Goal: Transaction & Acquisition: Purchase product/service

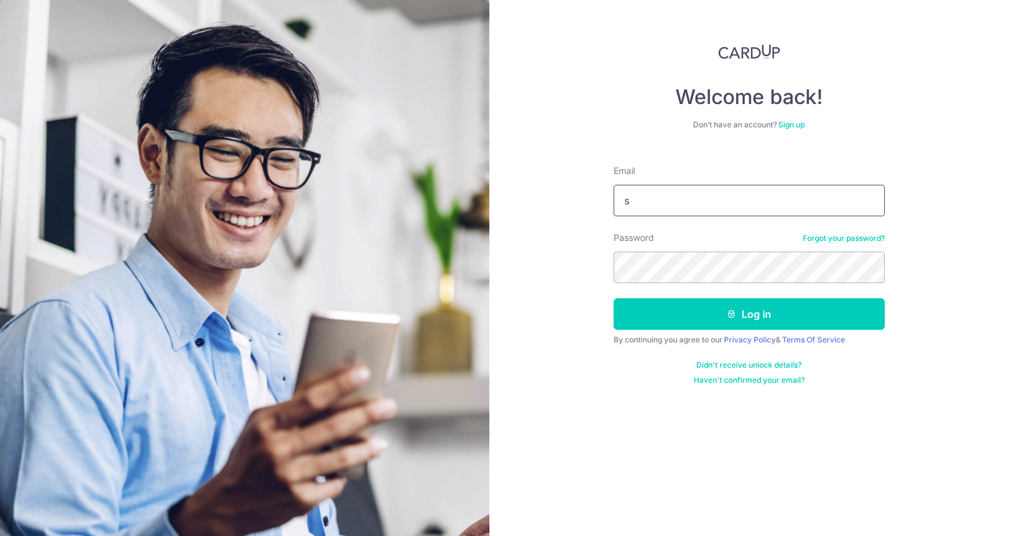
click at [770, 196] on input "s" at bounding box center [749, 201] width 271 height 32
type input "[EMAIL_ADDRESS][DOMAIN_NAME]"
click at [614, 298] on button "Log in" at bounding box center [749, 314] width 271 height 32
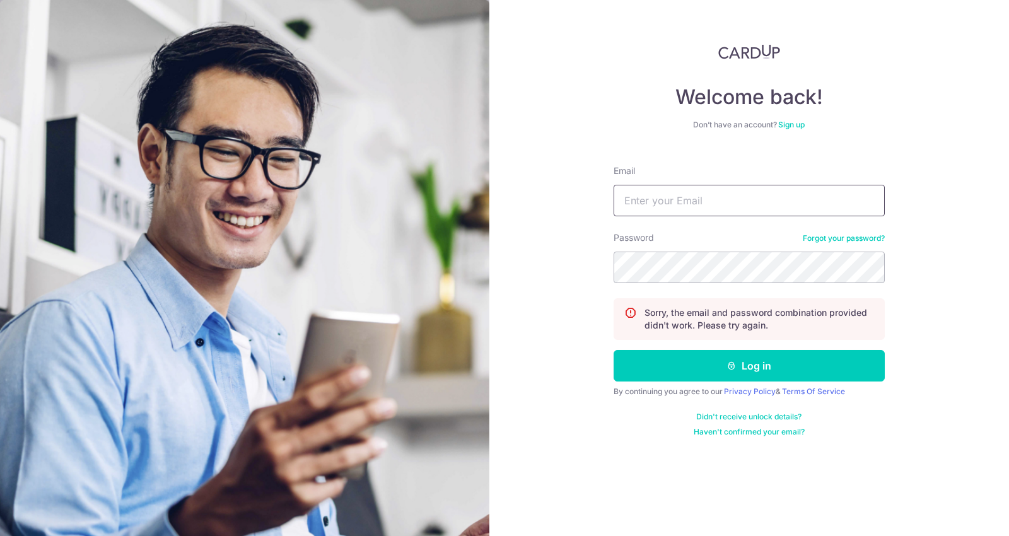
drag, startPoint x: 756, startPoint y: 178, endPoint x: 752, endPoint y: 201, distance: 23.6
click at [752, 201] on div "Email" at bounding box center [749, 191] width 271 height 52
click at [752, 201] on input "Email" at bounding box center [749, 201] width 271 height 32
type input "[EMAIL_ADDRESS][DOMAIN_NAME]"
click at [614, 350] on button "Log in" at bounding box center [749, 366] width 271 height 32
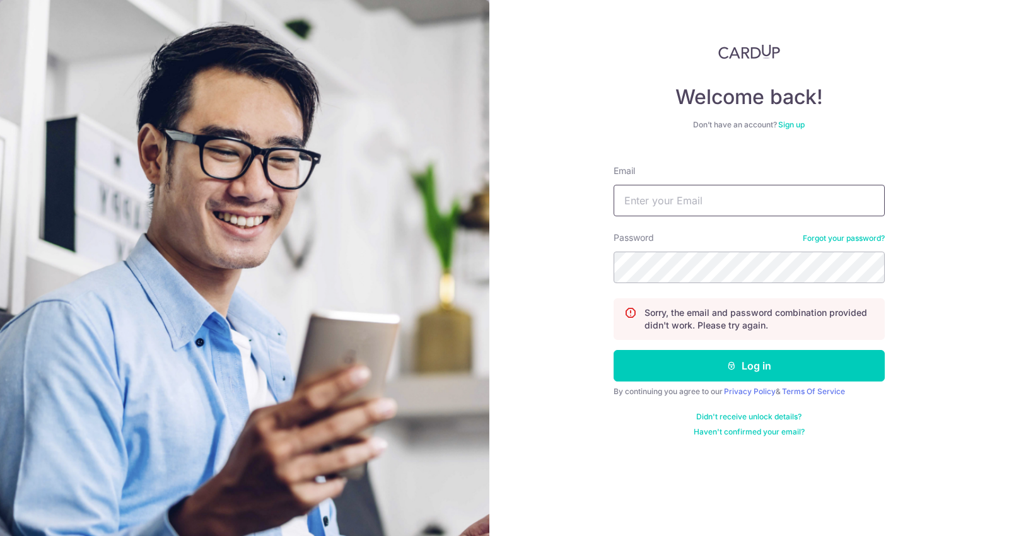
click at [643, 189] on input "Email" at bounding box center [749, 201] width 271 height 32
type input "[EMAIL_ADDRESS][DOMAIN_NAME]"
click at [614, 350] on button "Log in" at bounding box center [749, 366] width 271 height 32
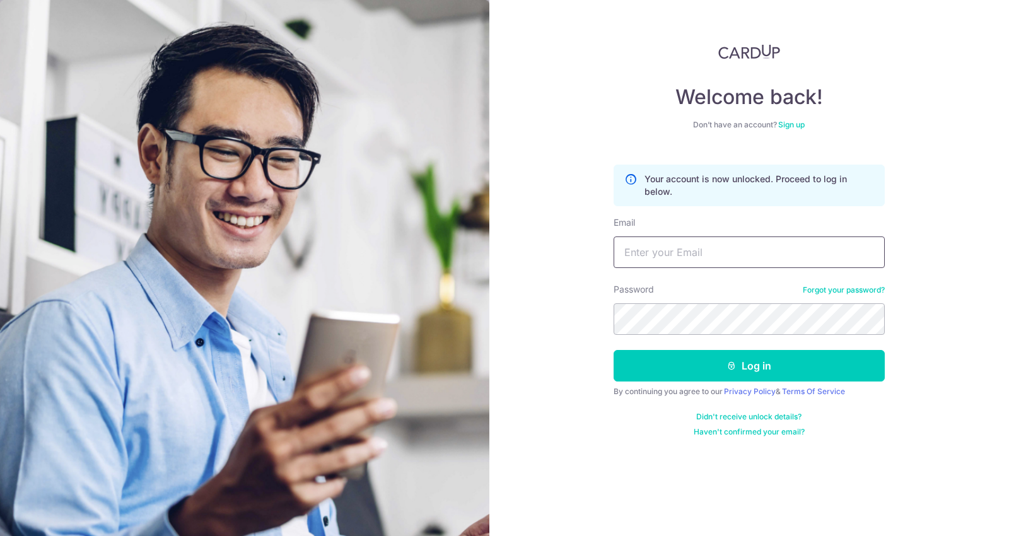
click at [687, 243] on input "Email" at bounding box center [749, 253] width 271 height 32
type input "saturdayhousesg@gmail.com"
click at [614, 350] on button "Log in" at bounding box center [749, 366] width 271 height 32
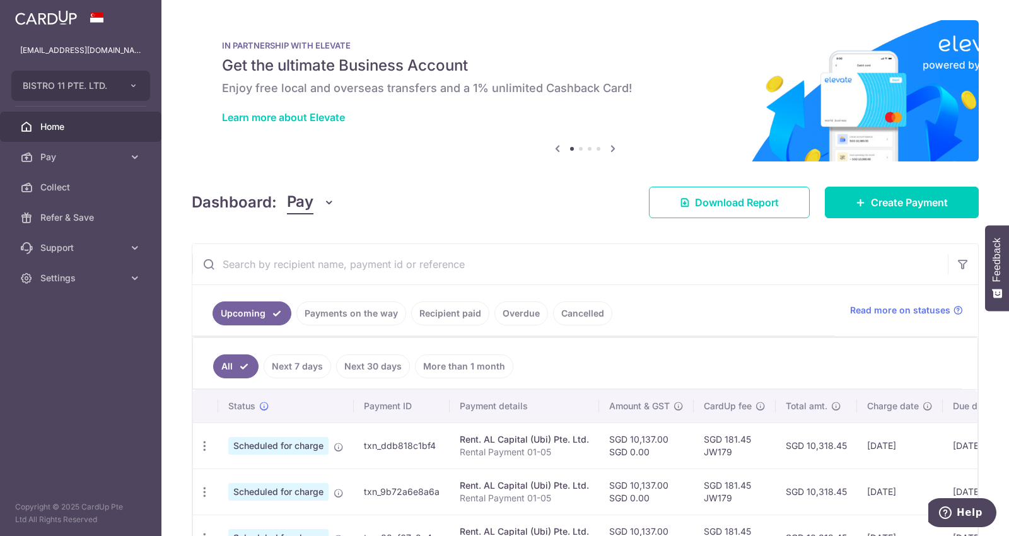
scroll to position [90, 0]
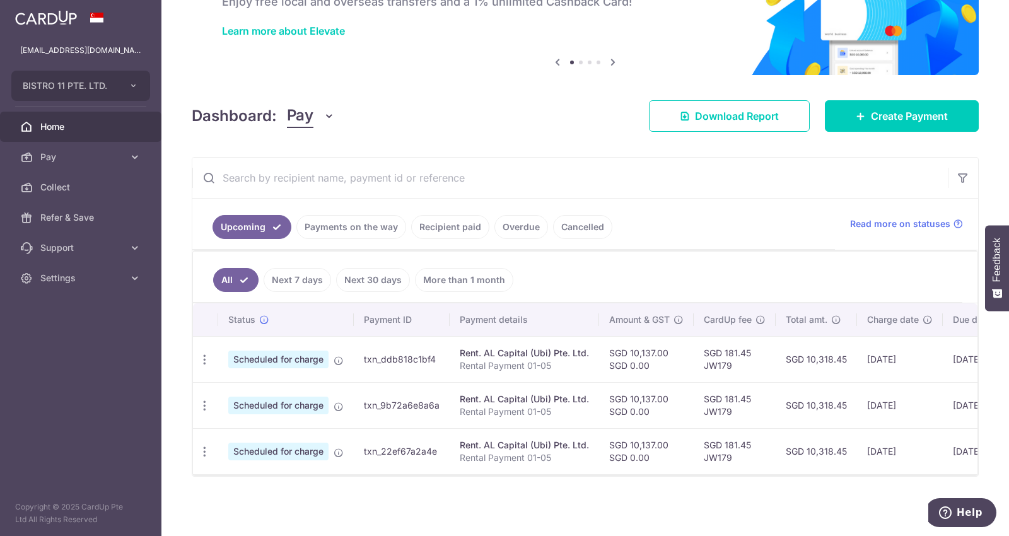
click at [456, 221] on link "Recipient paid" at bounding box center [450, 227] width 78 height 24
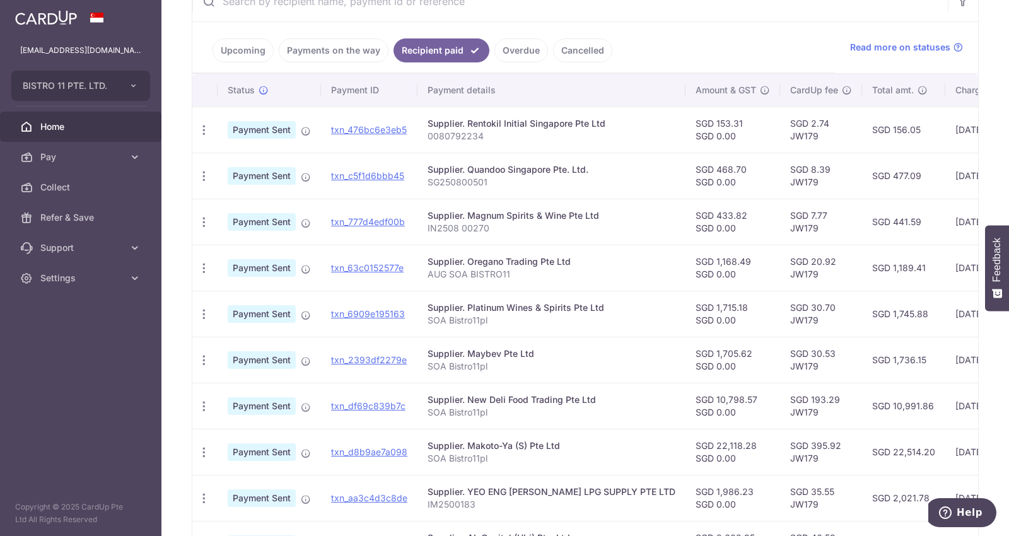
scroll to position [264, 0]
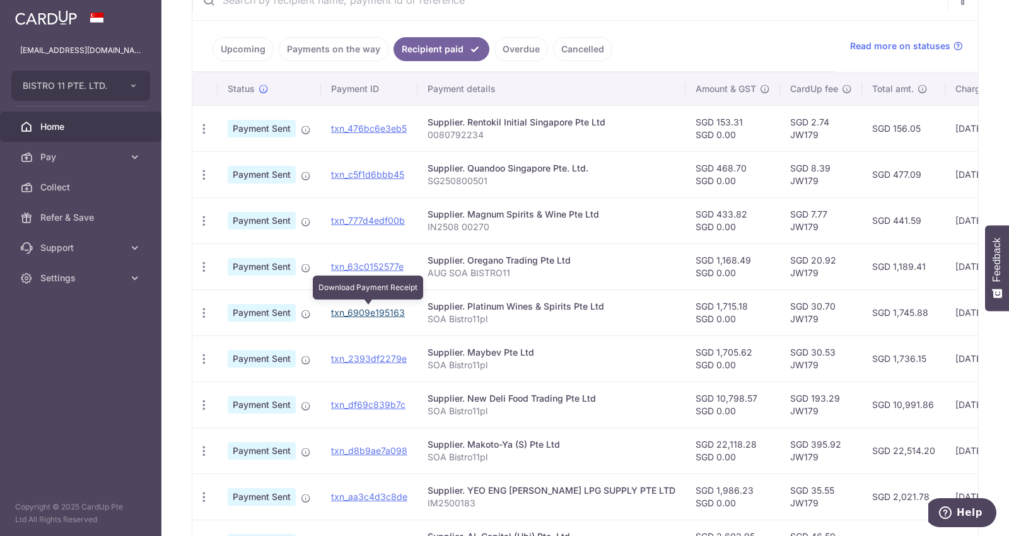
click at [390, 311] on link "txn_6909e195163" at bounding box center [368, 312] width 74 height 11
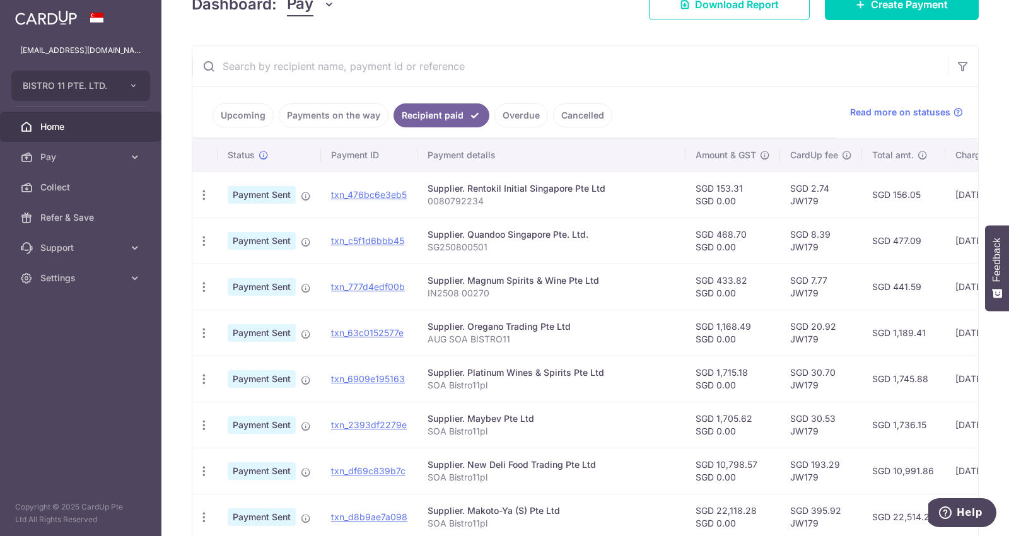
scroll to position [389, 0]
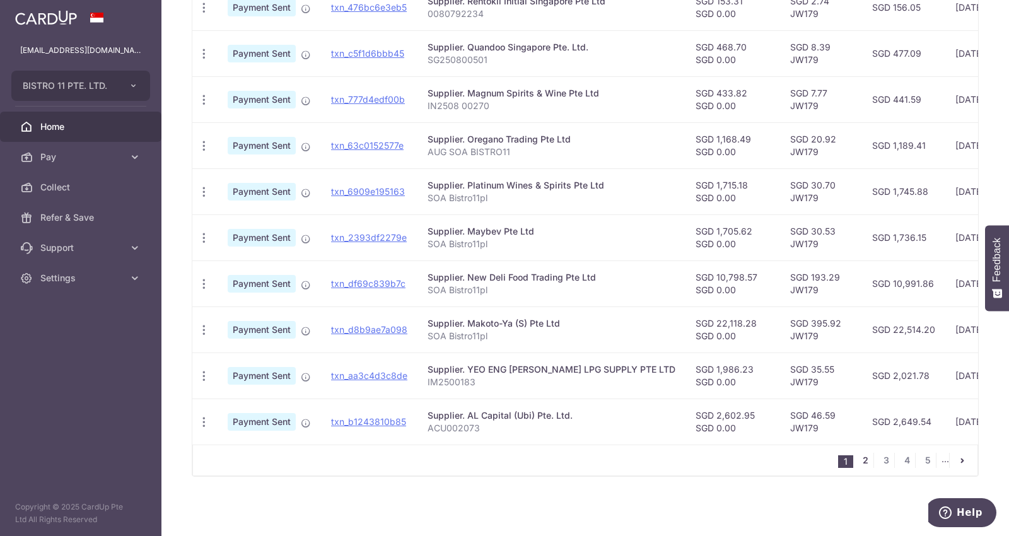
click at [858, 462] on link "2" at bounding box center [865, 460] width 15 height 15
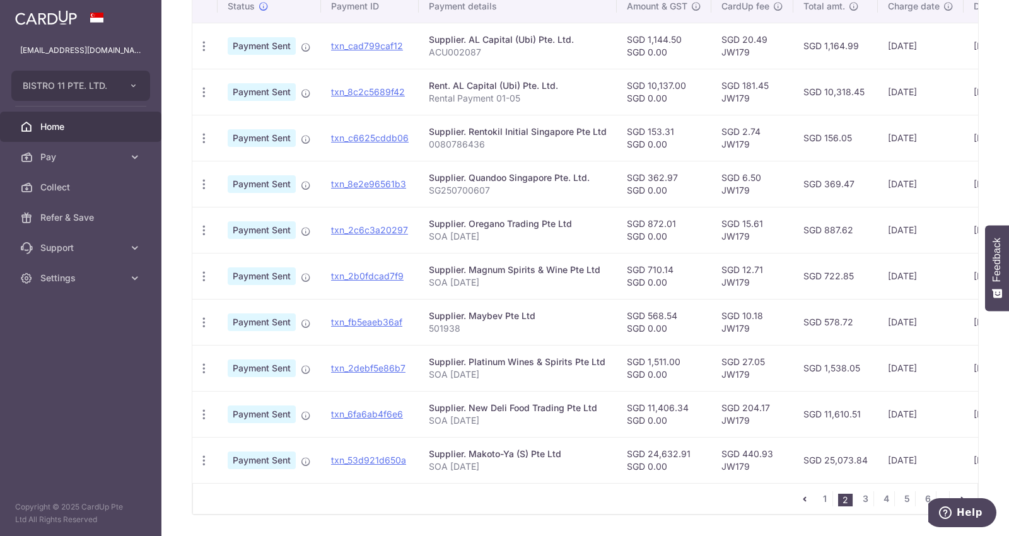
scroll to position [378, 0]
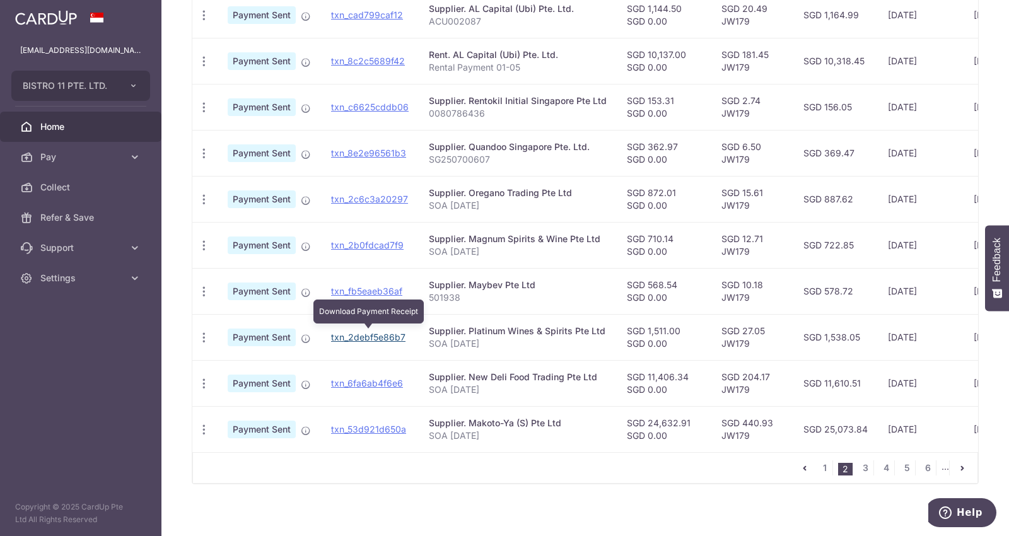
click at [354, 334] on link "txn_2debf5e86b7" at bounding box center [368, 337] width 74 height 11
click at [864, 472] on link "3" at bounding box center [865, 467] width 15 height 15
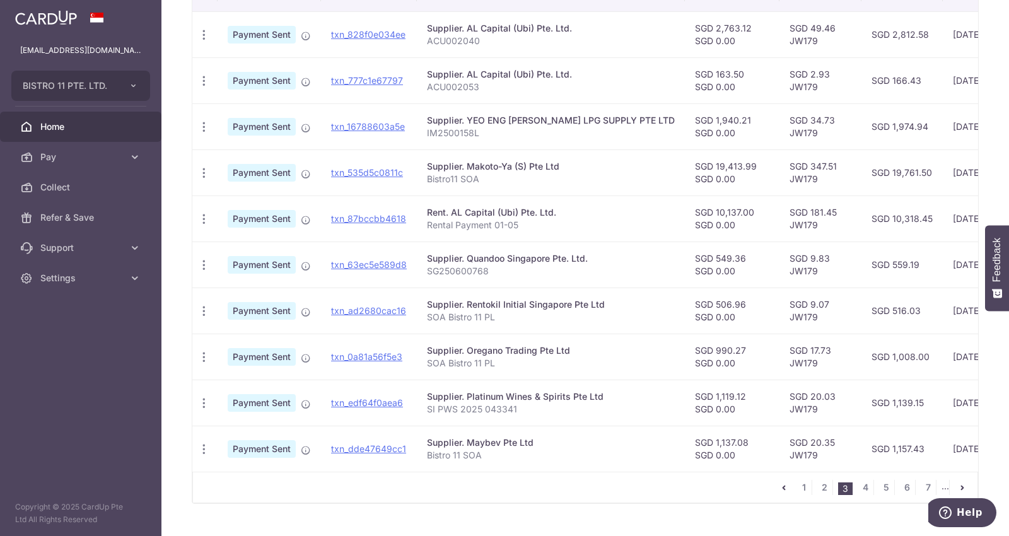
scroll to position [360, 0]
click at [372, 400] on link "txn_edf64f0aea6" at bounding box center [367, 401] width 72 height 11
click at [860, 492] on link "4" at bounding box center [865, 486] width 15 height 15
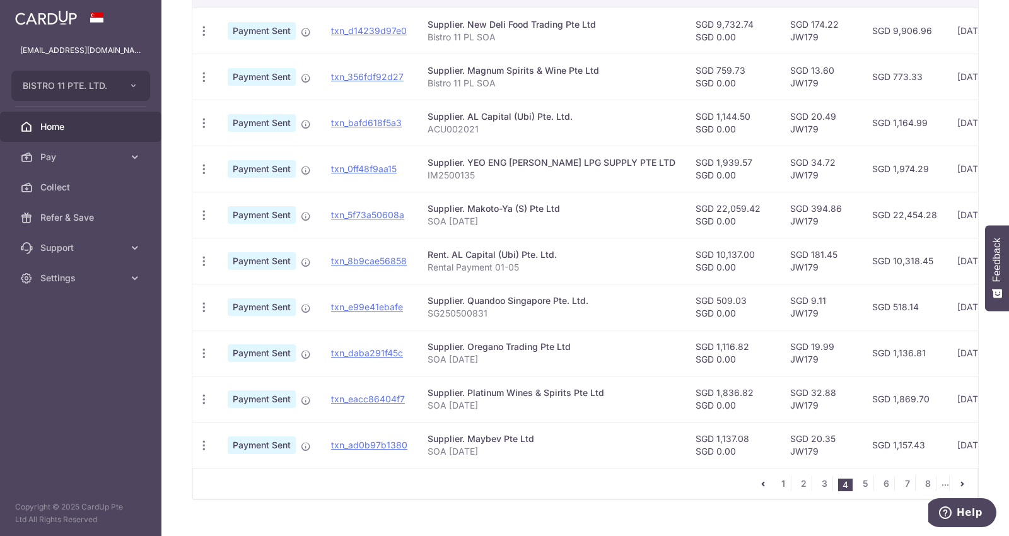
scroll to position [363, 0]
click at [378, 393] on link "txn_eacc86404f7" at bounding box center [368, 398] width 74 height 11
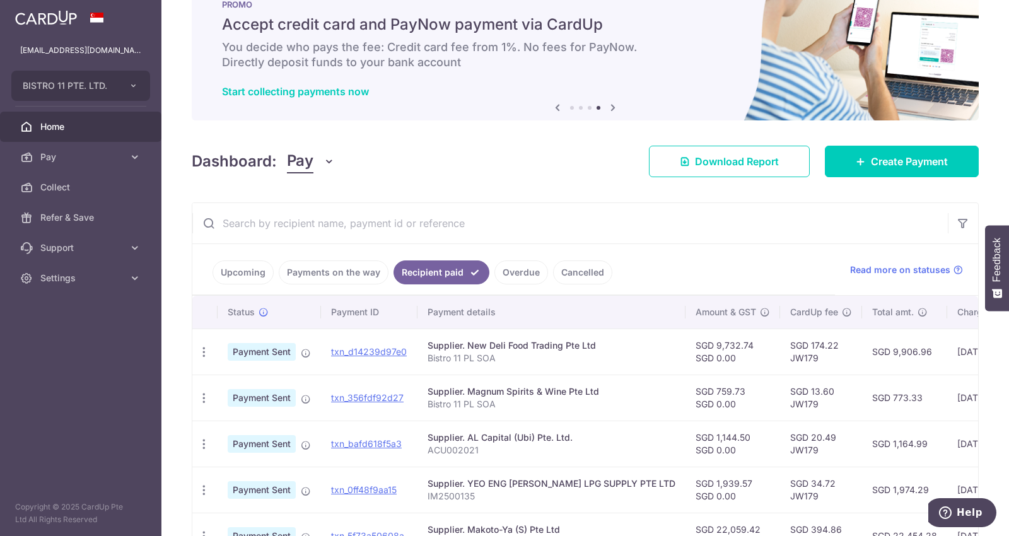
scroll to position [0, 0]
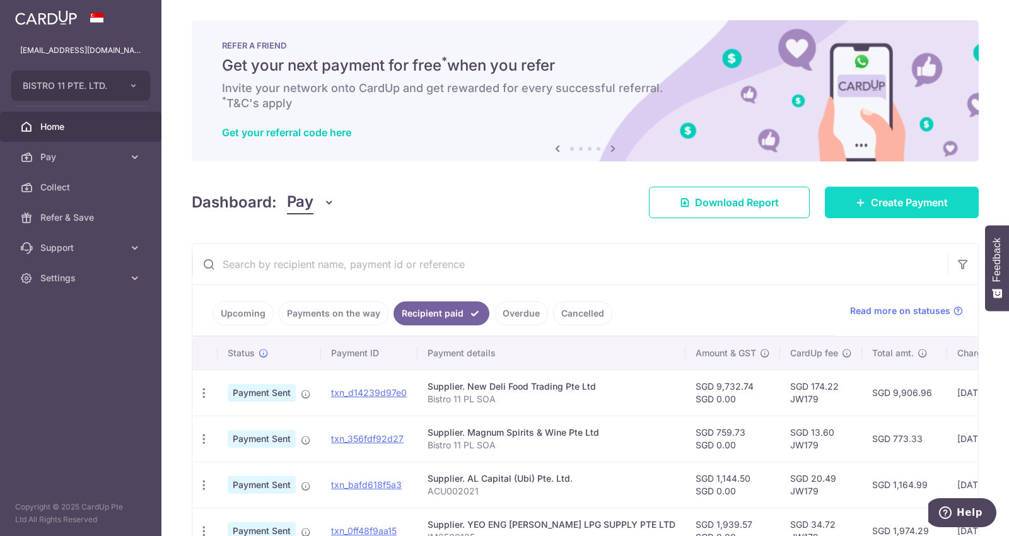
click at [882, 199] on span "Create Payment" at bounding box center [909, 202] width 77 height 15
click at [874, 203] on span "Create Payment" at bounding box center [909, 202] width 77 height 15
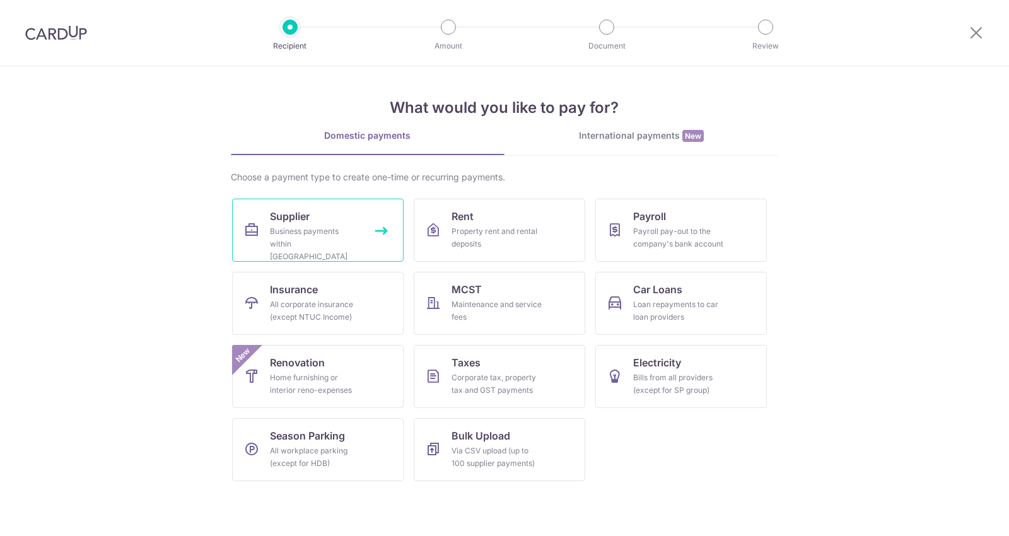
click at [308, 213] on span "Supplier" at bounding box center [290, 216] width 40 height 15
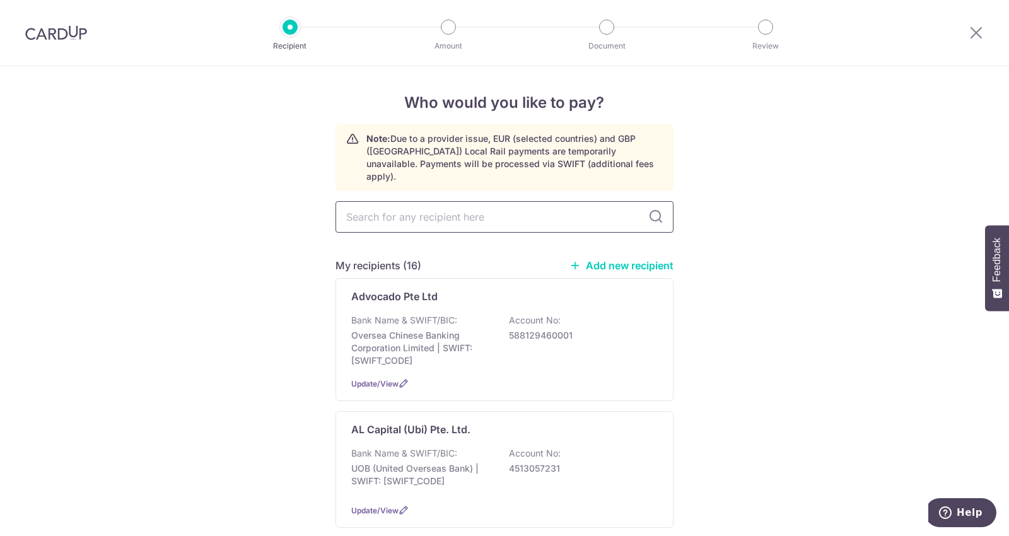
click at [414, 214] on input "text" at bounding box center [505, 217] width 338 height 32
type input "yeo eng"
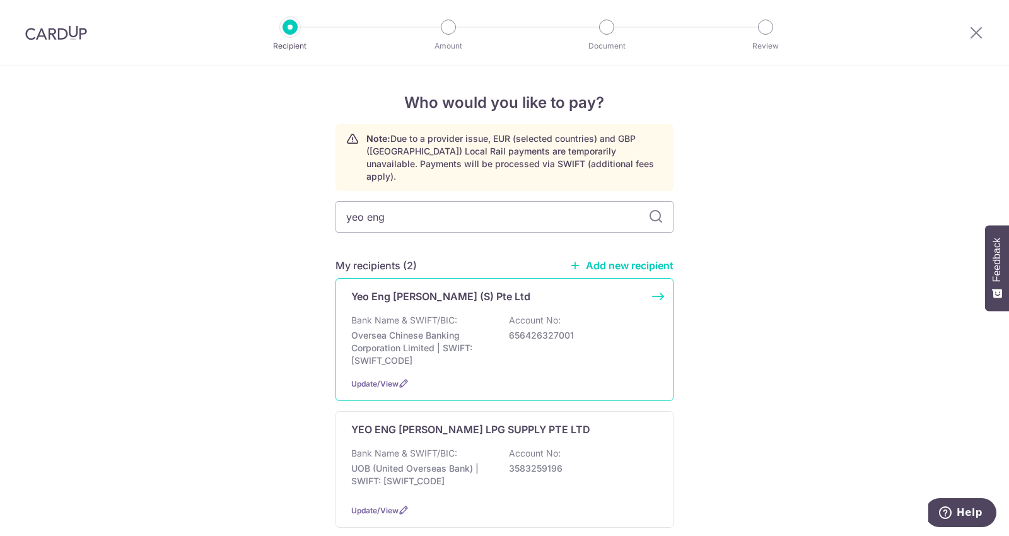
click at [653, 283] on div "Yeo Eng [PERSON_NAME] (S) Pte Ltd Bank Name & SWIFT/BIC: Oversea Chinese Bankin…" at bounding box center [505, 339] width 338 height 123
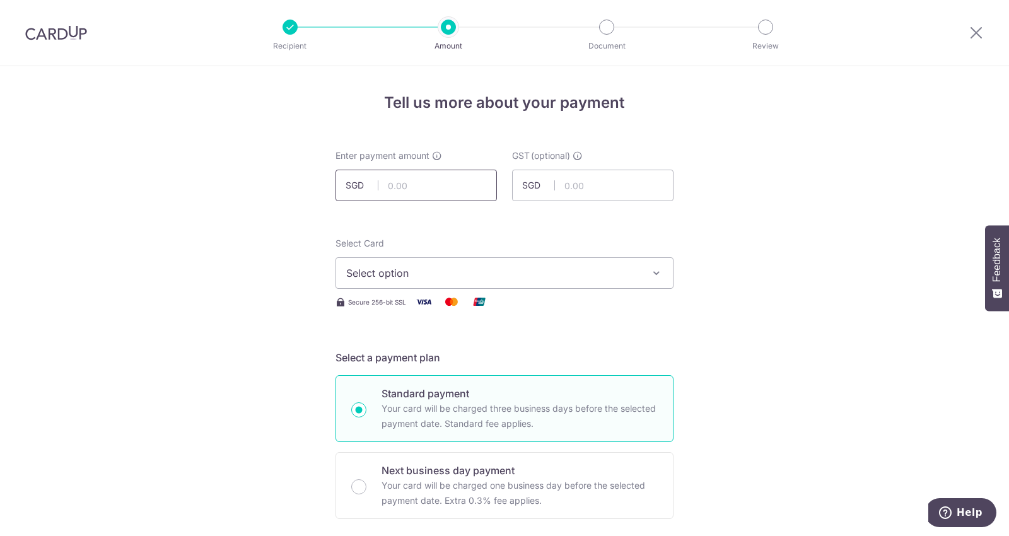
click at [420, 184] on input "text" at bounding box center [416, 186] width 161 height 32
type input "959.20"
click at [430, 274] on span "Select option" at bounding box center [493, 273] width 294 height 15
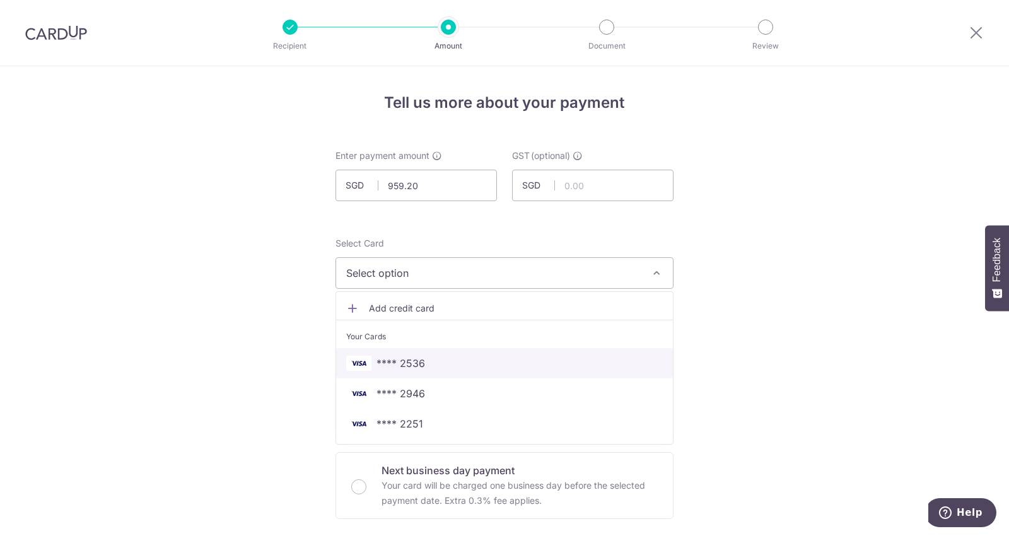
click at [408, 365] on span "**** 2536" at bounding box center [401, 363] width 49 height 15
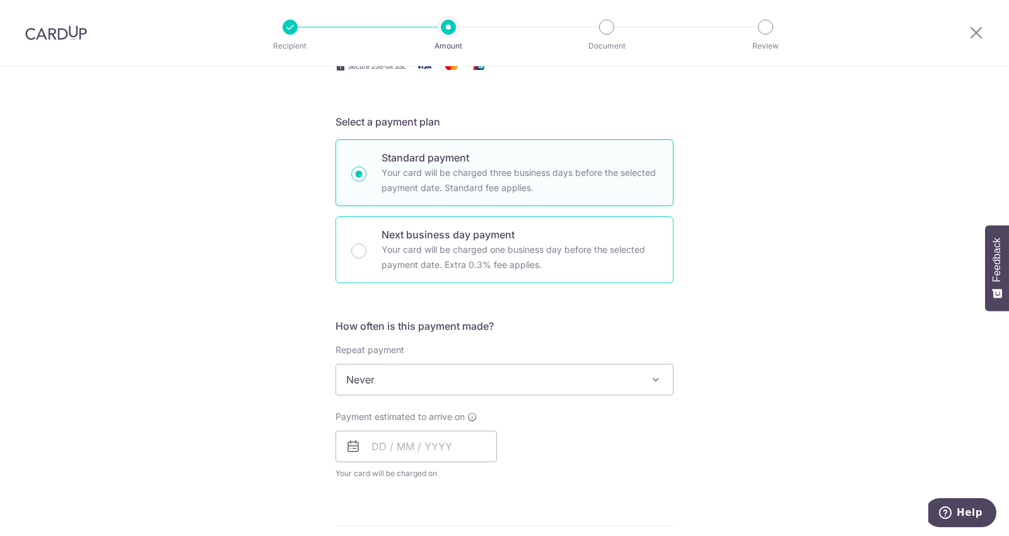
scroll to position [249, 0]
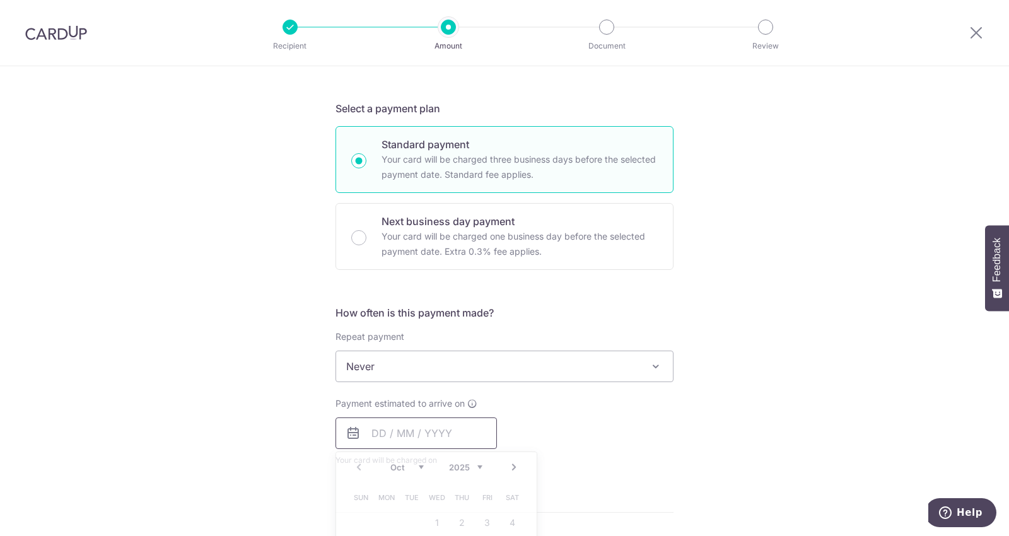
click at [428, 436] on input "text" at bounding box center [416, 434] width 161 height 32
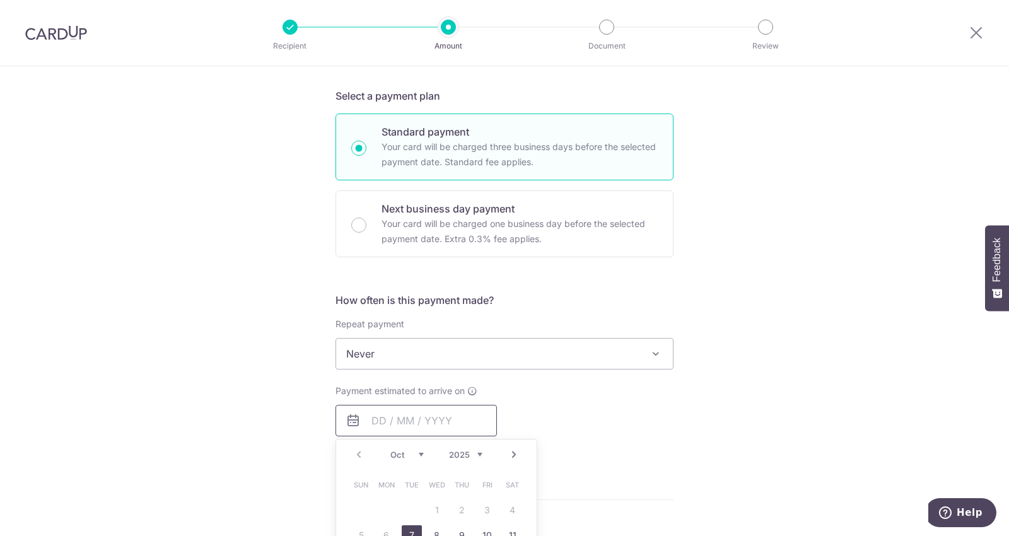
scroll to position [307, 0]
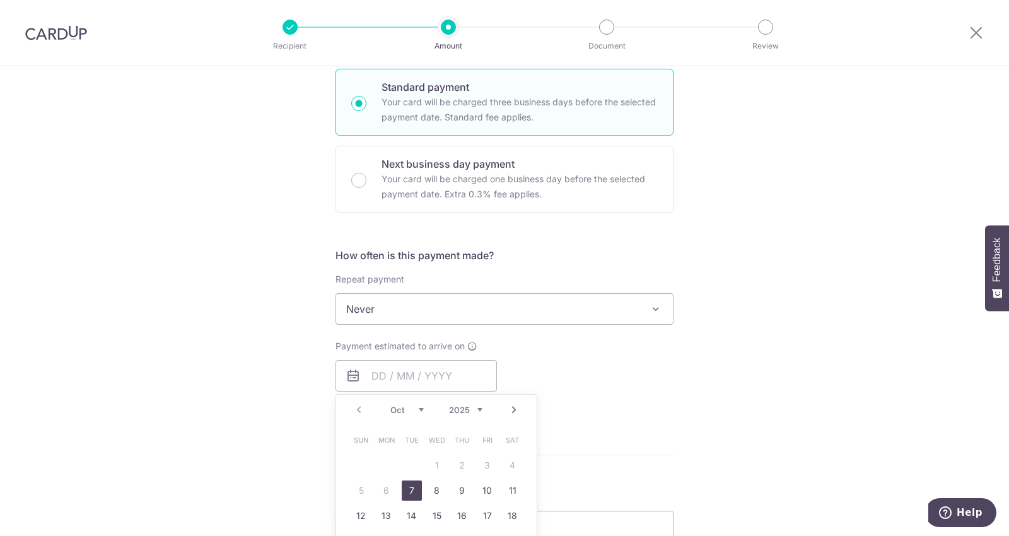
click at [402, 495] on link "7" at bounding box center [412, 491] width 20 height 20
type input "07/10/2025"
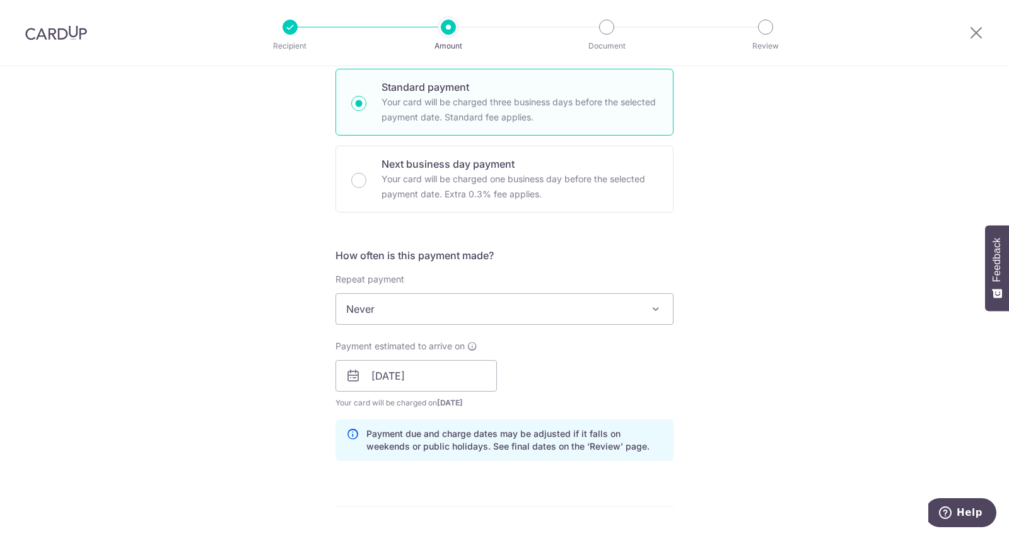
drag, startPoint x: 414, startPoint y: 491, endPoint x: 571, endPoint y: 420, distance: 171.6
click at [571, 420] on div "Payment due and charge dates may be adjusted if it falls on weekends or public …" at bounding box center [505, 440] width 338 height 42
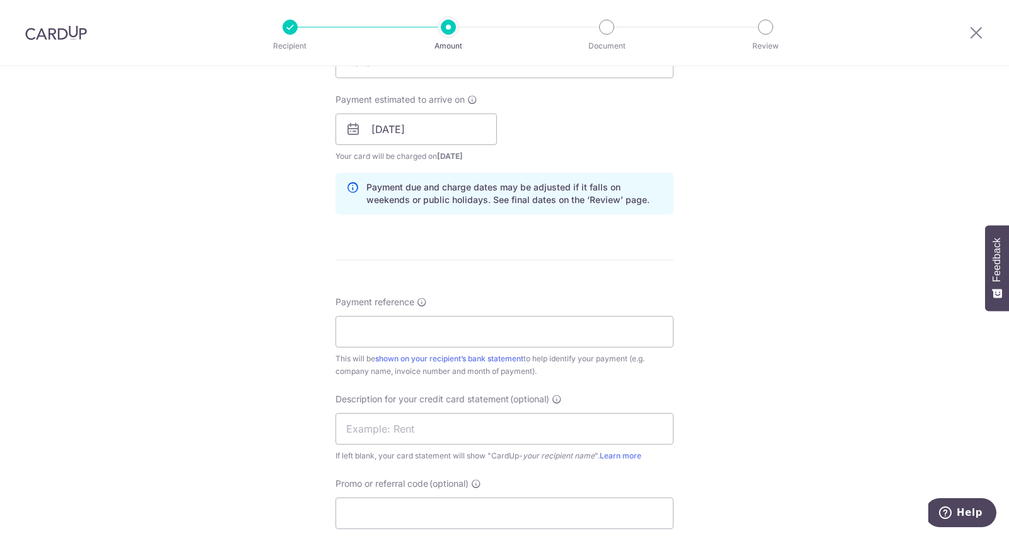
scroll to position [634, 0]
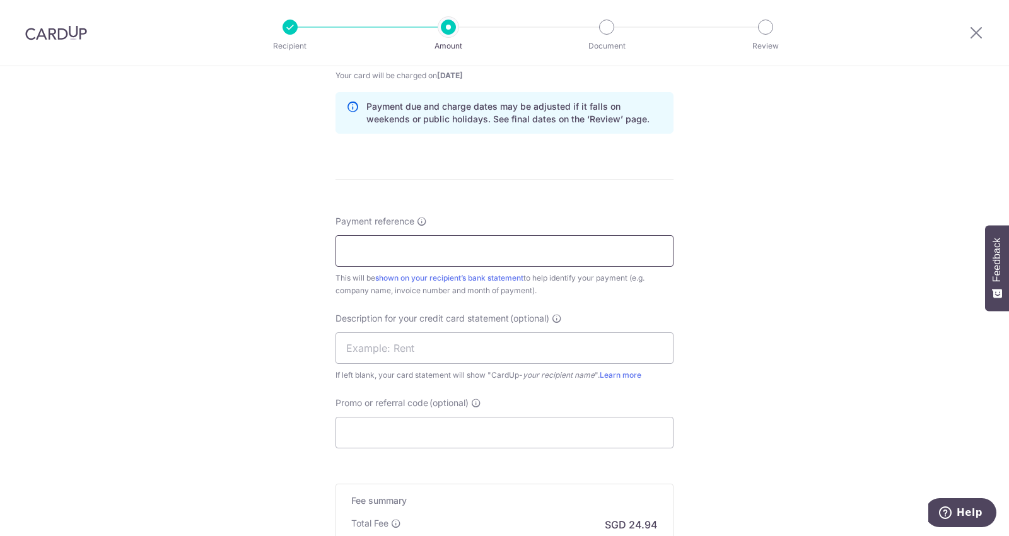
click at [390, 250] on input "Payment reference" at bounding box center [505, 251] width 338 height 32
paste input "IS2503537"
type input "IS2503537"
click at [390, 344] on input "text" at bounding box center [505, 348] width 338 height 32
paste input "IS2503537"
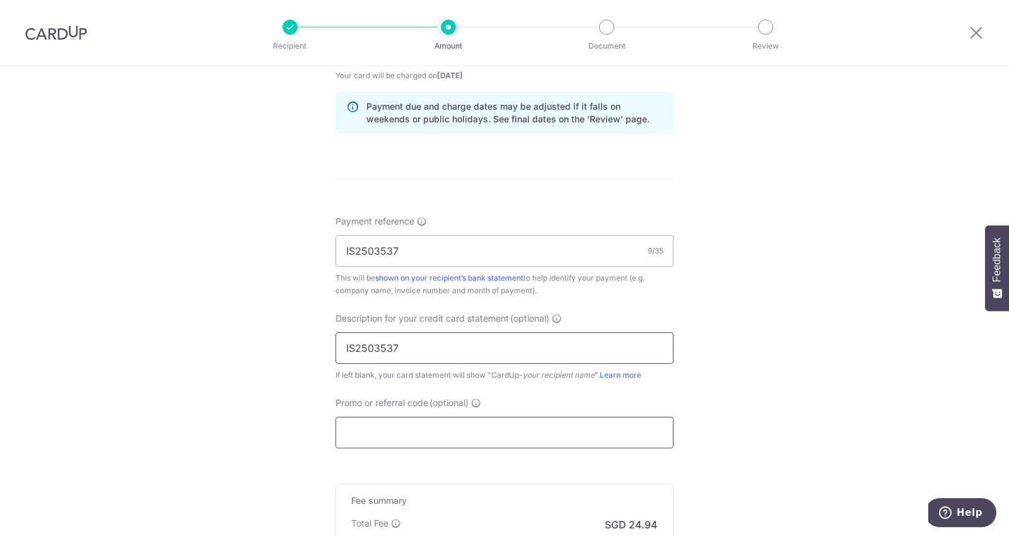
type input "IS2503537"
click at [402, 421] on input "Promo or referral code (optional)" at bounding box center [505, 433] width 338 height 32
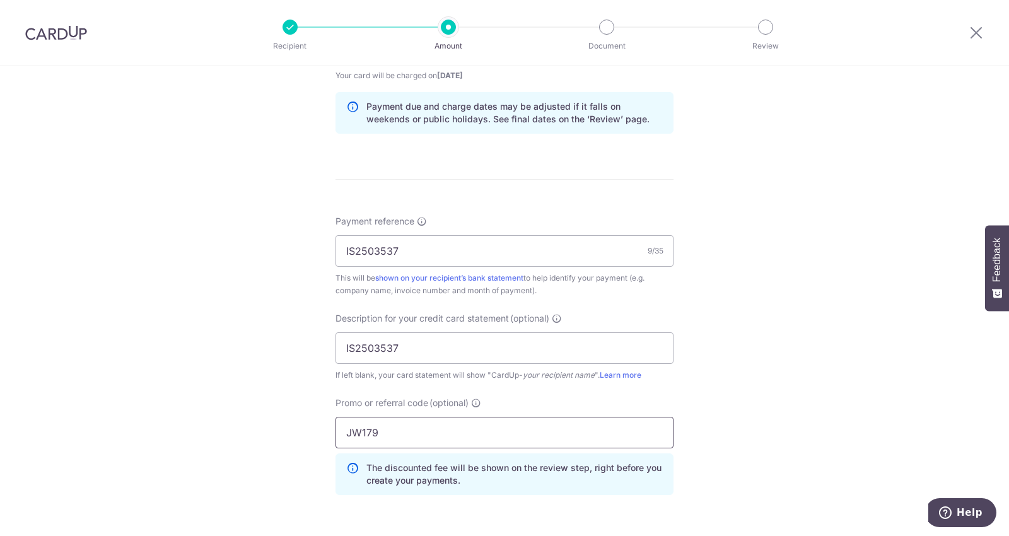
scroll to position [860, 0]
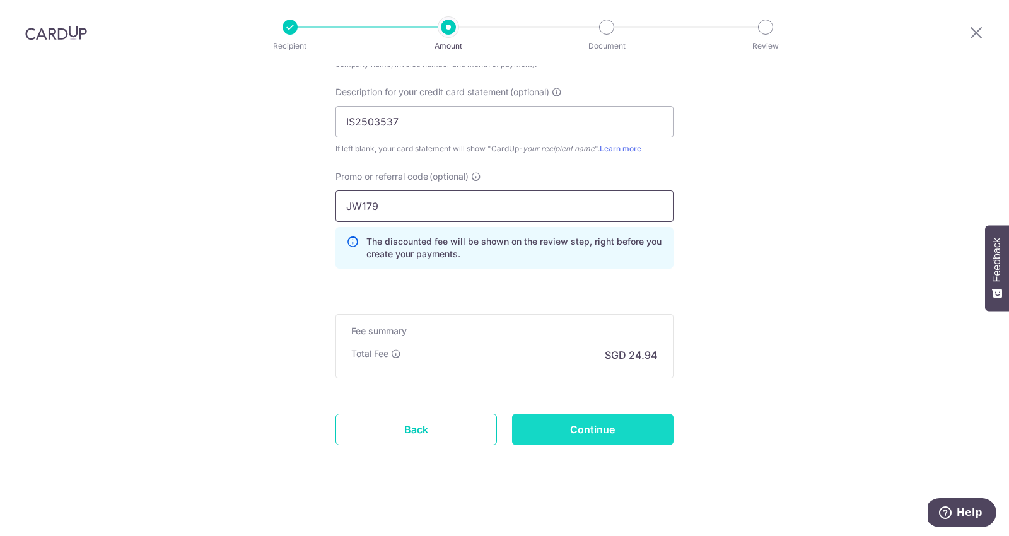
type input "JW179"
click at [576, 423] on input "Continue" at bounding box center [592, 430] width 161 height 32
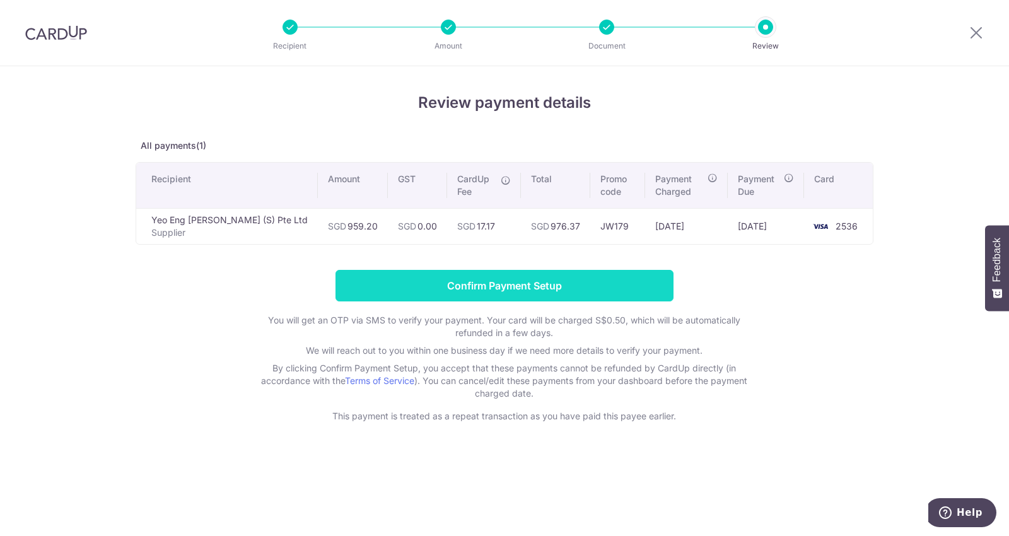
click at [487, 289] on input "Confirm Payment Setup" at bounding box center [505, 286] width 338 height 32
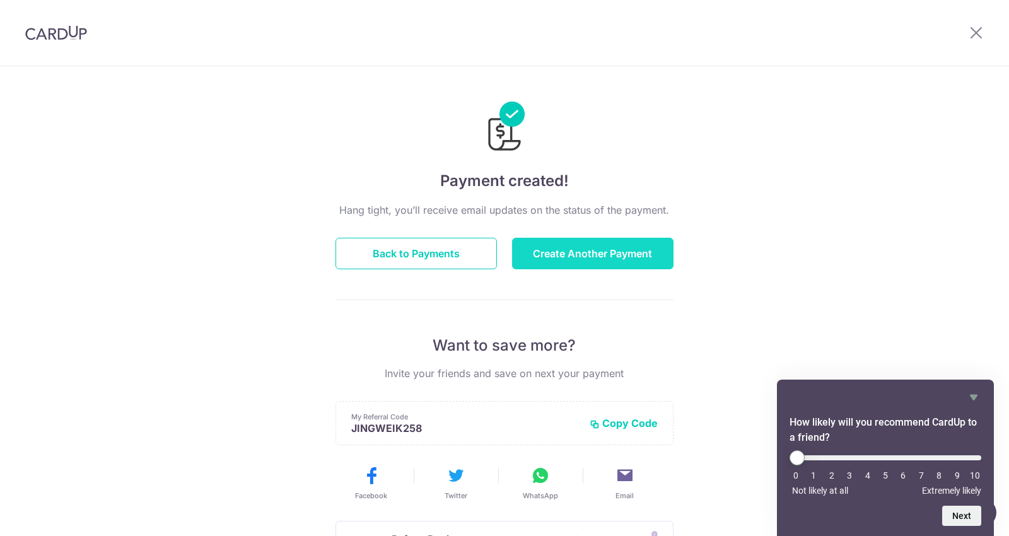
click at [553, 252] on button "Create Another Payment" at bounding box center [592, 254] width 161 height 32
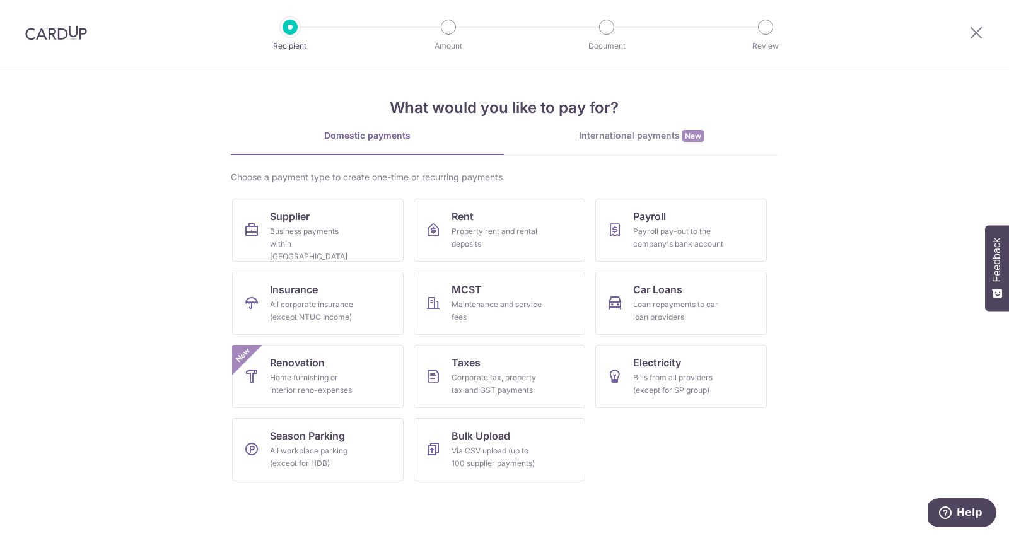
click at [48, 39] on img at bounding box center [56, 32] width 62 height 15
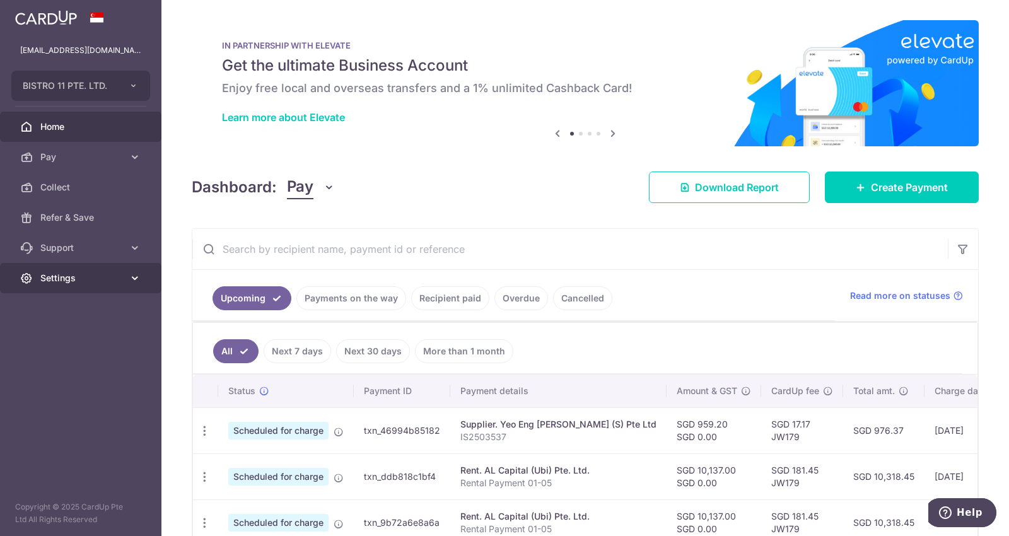
click at [127, 274] on link "Settings" at bounding box center [80, 278] width 161 height 30
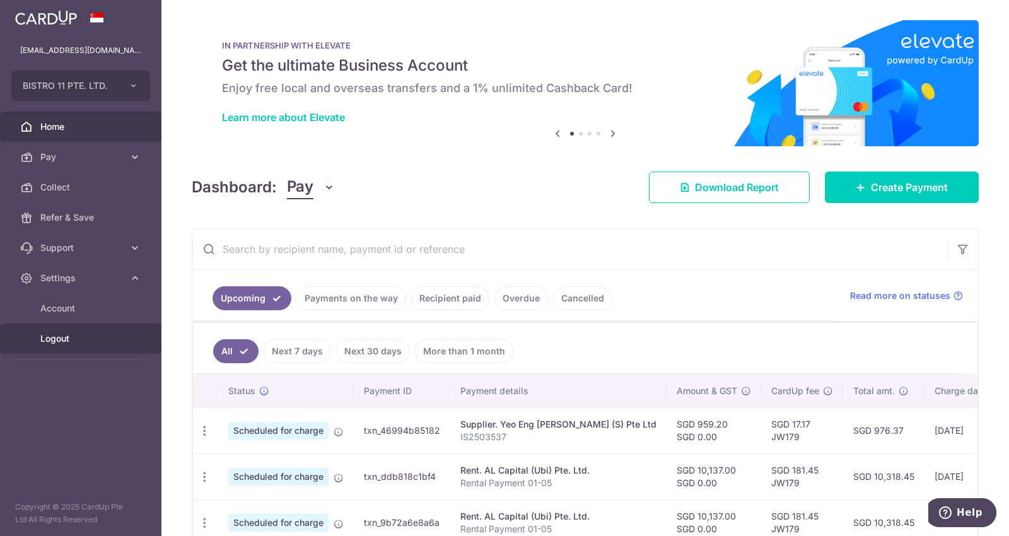
click at [55, 335] on span "Logout" at bounding box center [81, 338] width 83 height 13
